Goal: Task Accomplishment & Management: Use online tool/utility

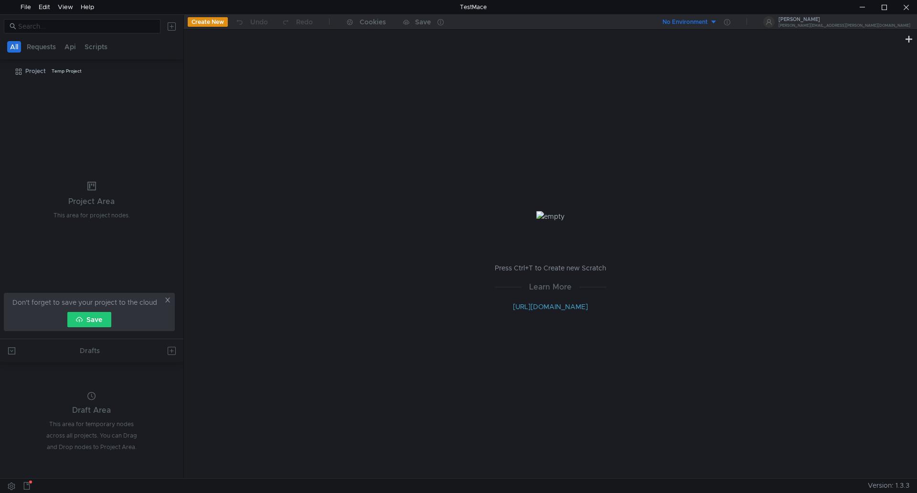
click at [167, 302] on icon at bounding box center [167, 300] width 7 height 7
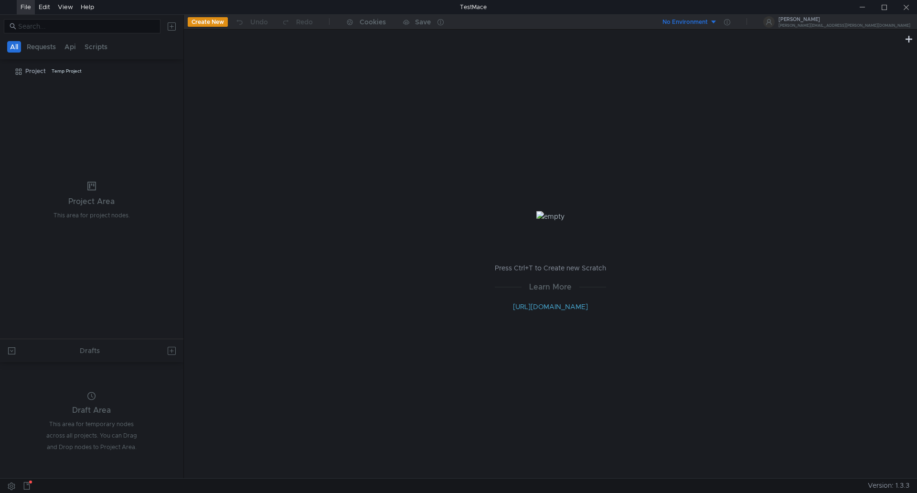
click at [23, 8] on div "File" at bounding box center [26, 7] width 11 height 14
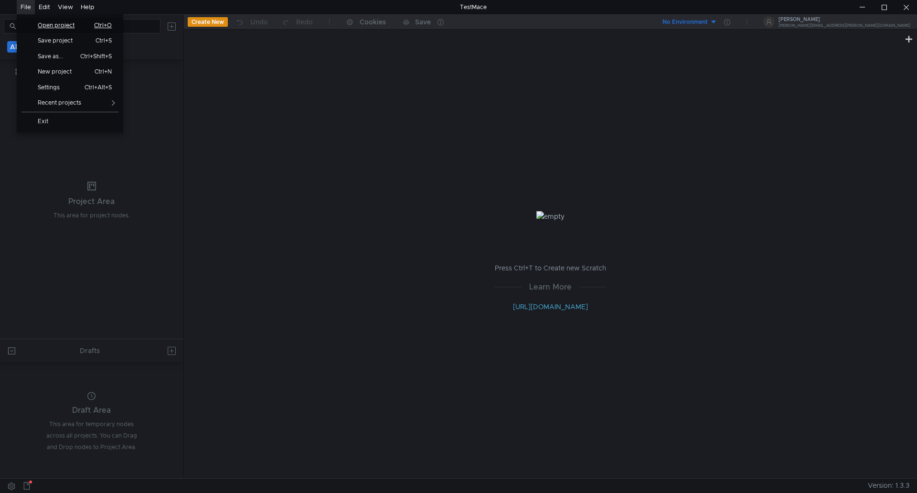
click at [70, 28] on span "Open project" at bounding box center [59, 25] width 55 height 6
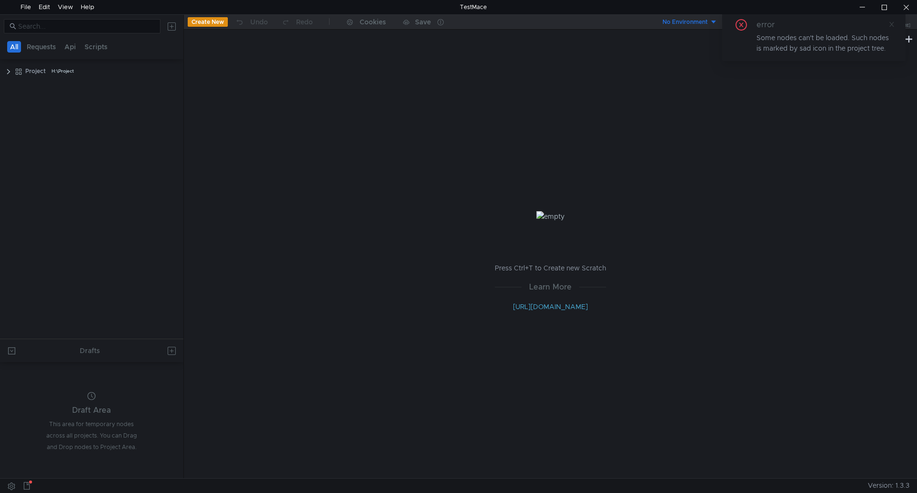
click at [889, 28] on span at bounding box center [891, 24] width 7 height 9
click at [6, 74] on clr-icon at bounding box center [9, 72] width 8 height 8
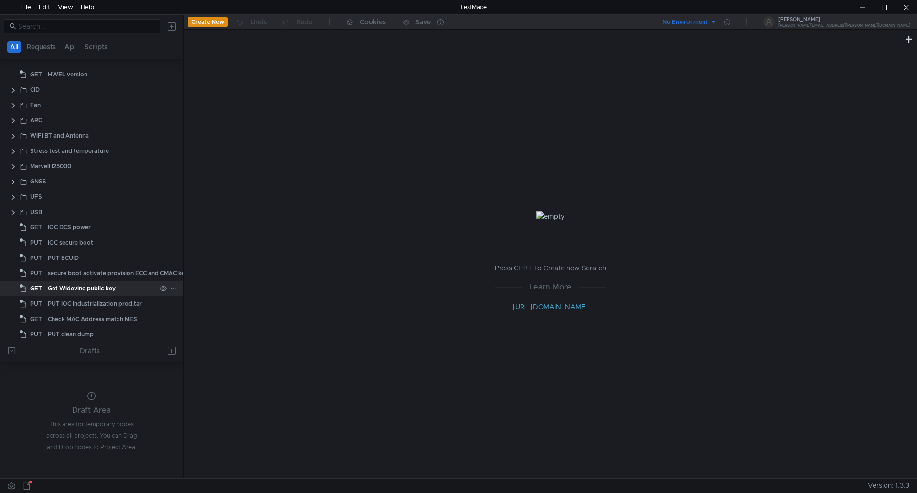
scroll to position [308, 0]
click at [9, 203] on div "USB" at bounding box center [91, 207] width 183 height 14
click at [12, 208] on clr-icon at bounding box center [14, 208] width 8 height 8
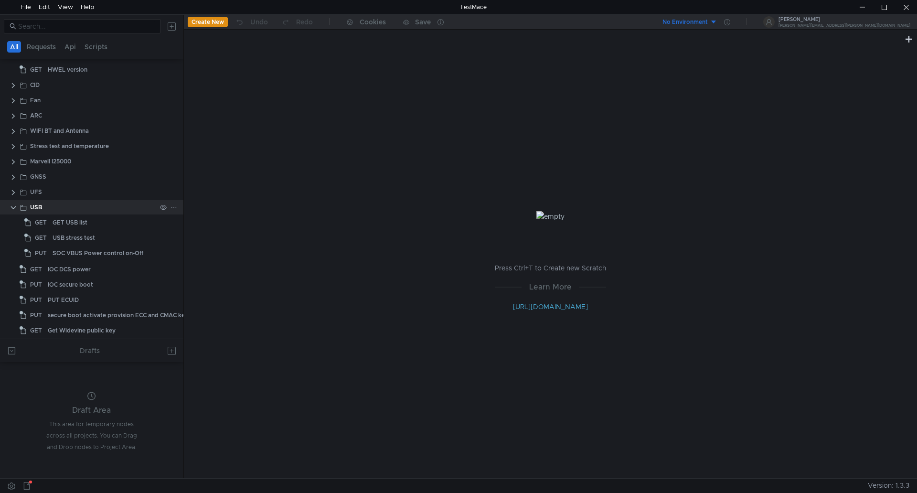
click at [14, 210] on clr-icon at bounding box center [14, 208] width 8 height 8
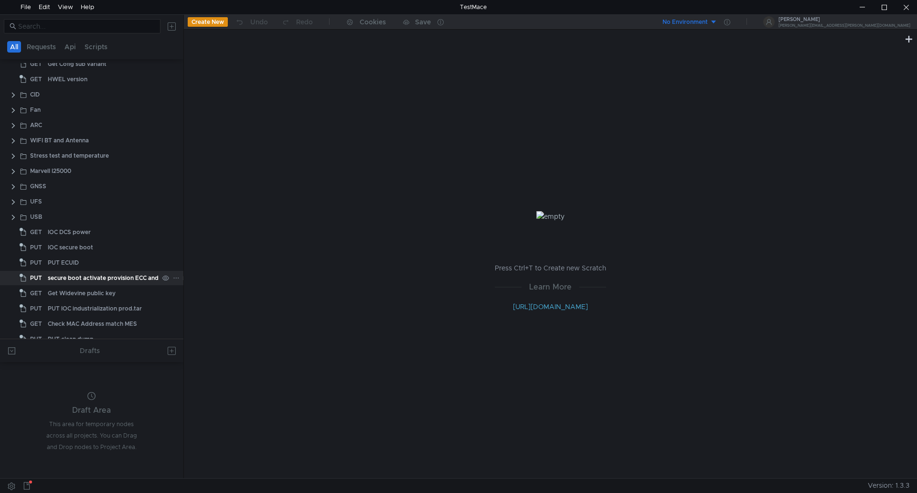
scroll to position [307, 0]
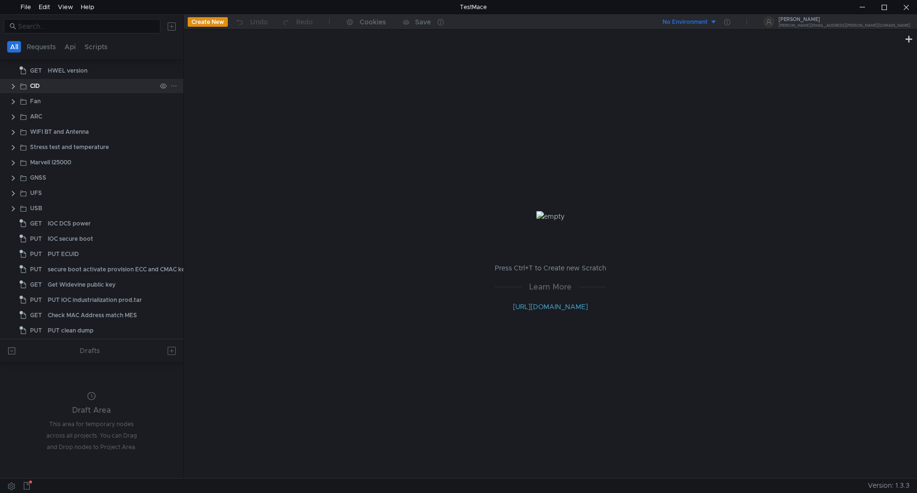
click at [12, 86] on clr-icon at bounding box center [14, 87] width 8 height 8
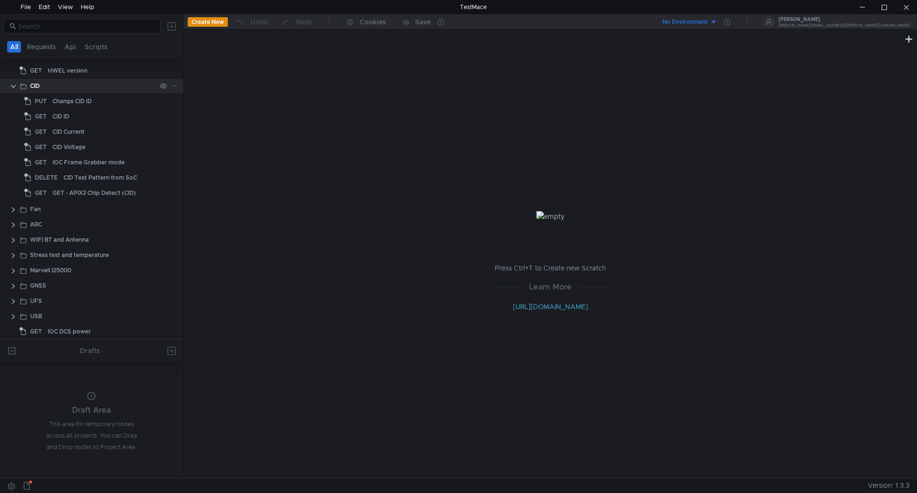
click at [12, 86] on clr-icon at bounding box center [14, 87] width 8 height 8
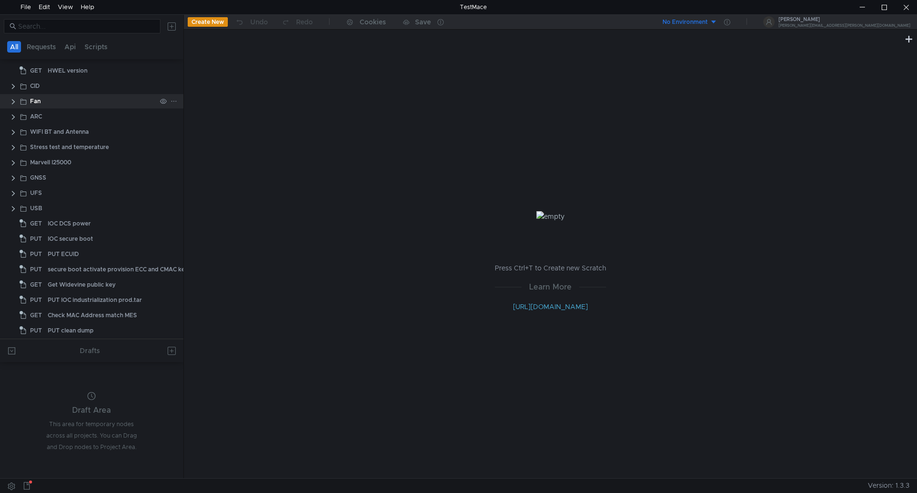
click at [13, 101] on clr-icon at bounding box center [14, 102] width 8 height 8
click at [12, 114] on clr-icon at bounding box center [14, 117] width 8 height 8
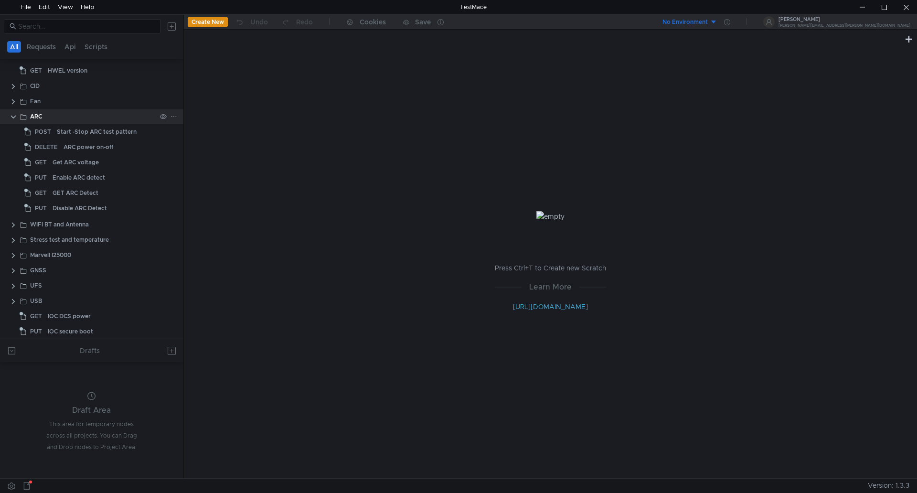
click at [12, 114] on clr-icon at bounding box center [14, 117] width 8 height 8
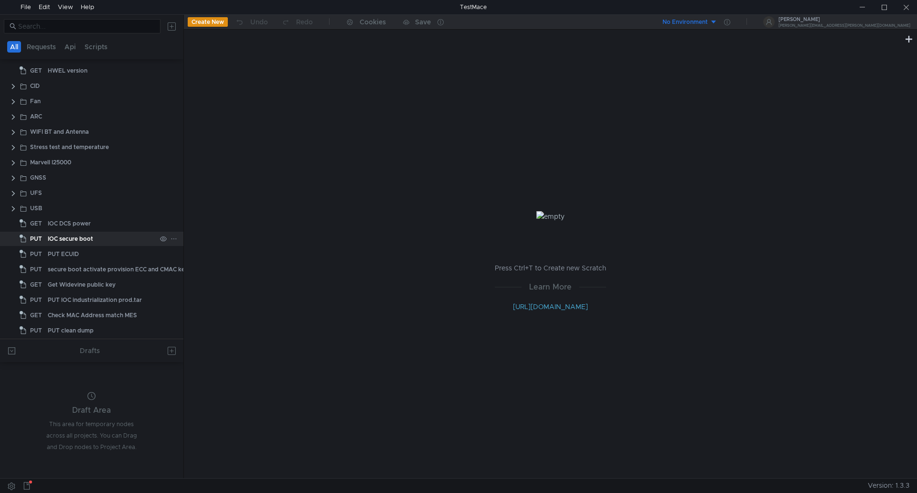
scroll to position [308, 0]
click at [15, 210] on clr-icon at bounding box center [14, 208] width 8 height 8
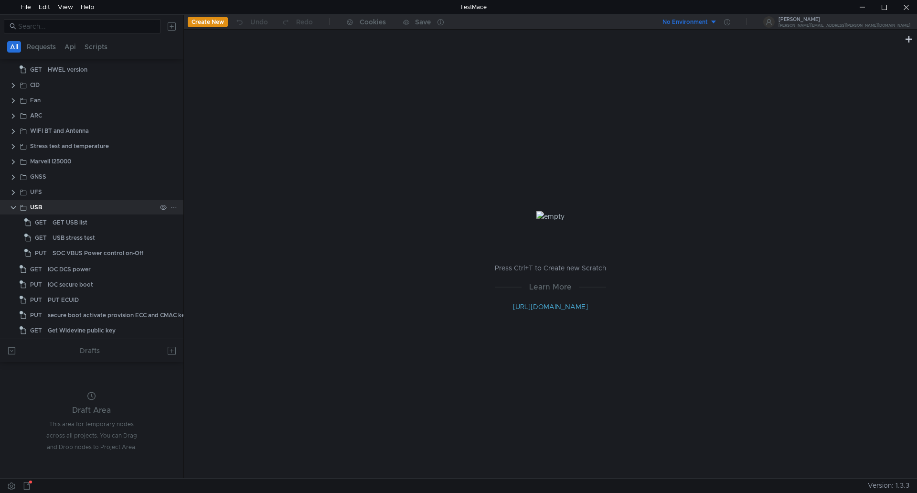
click at [13, 210] on clr-icon at bounding box center [14, 208] width 8 height 8
click at [13, 209] on clr-icon at bounding box center [14, 208] width 8 height 8
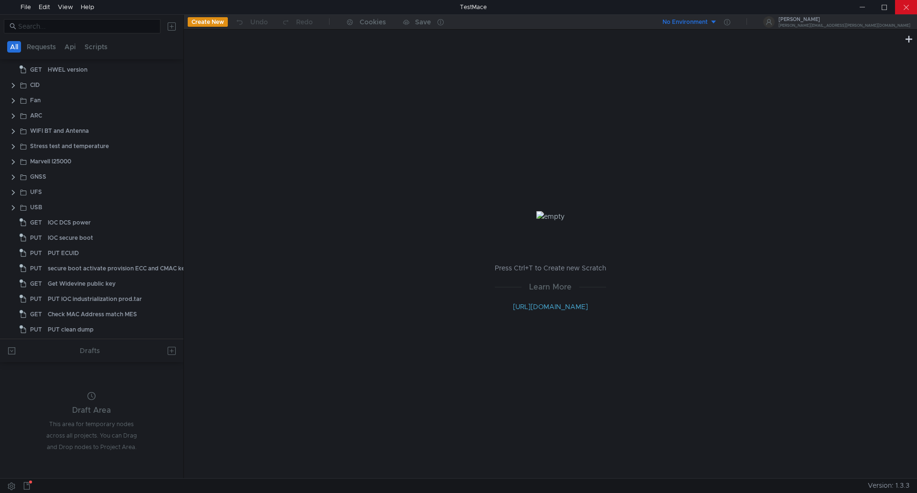
click at [903, 7] on div at bounding box center [906, 7] width 22 height 14
